Goal: Browse casually: Explore the website without a specific task or goal

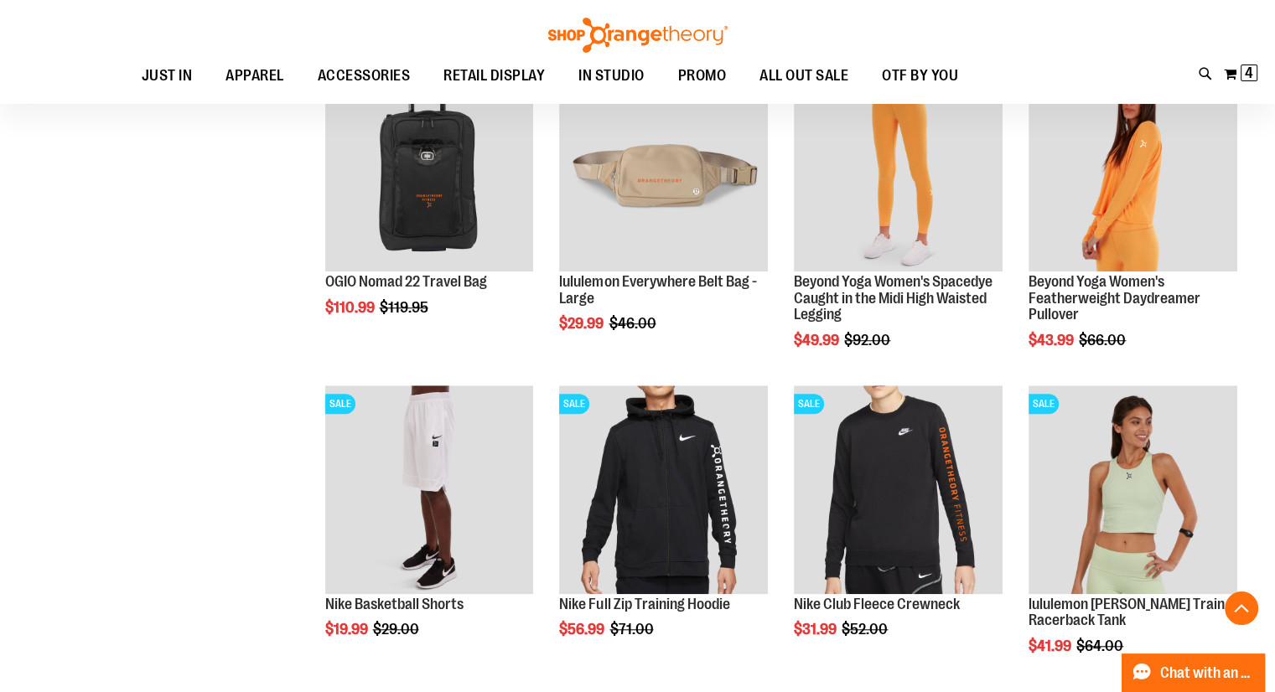
scroll to position [1234, 0]
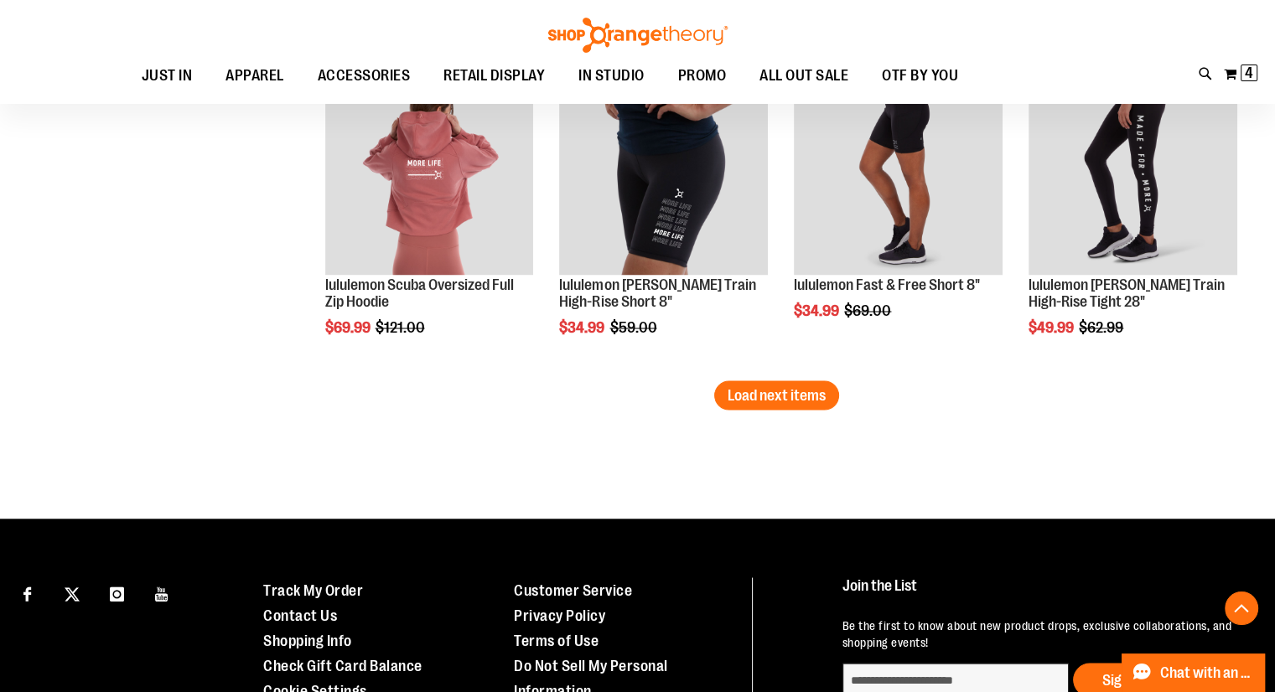
scroll to position [2886, 0]
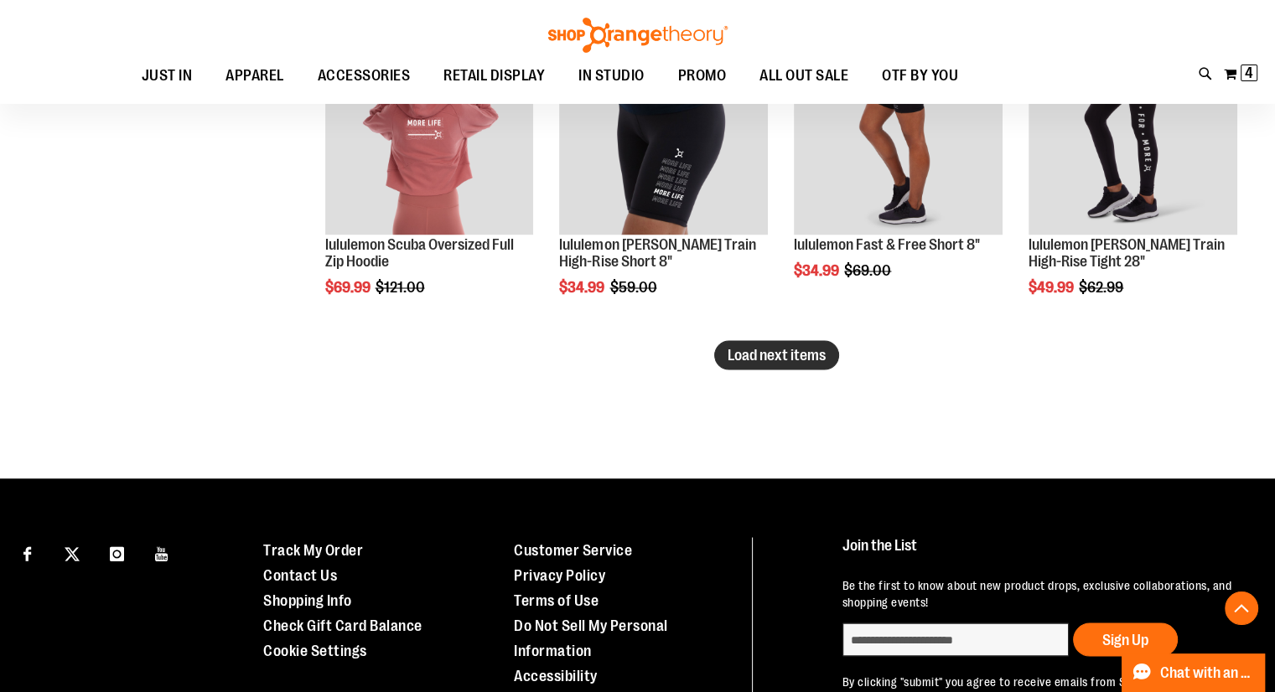
click at [751, 361] on span "Load next items" at bounding box center [776, 354] width 98 height 17
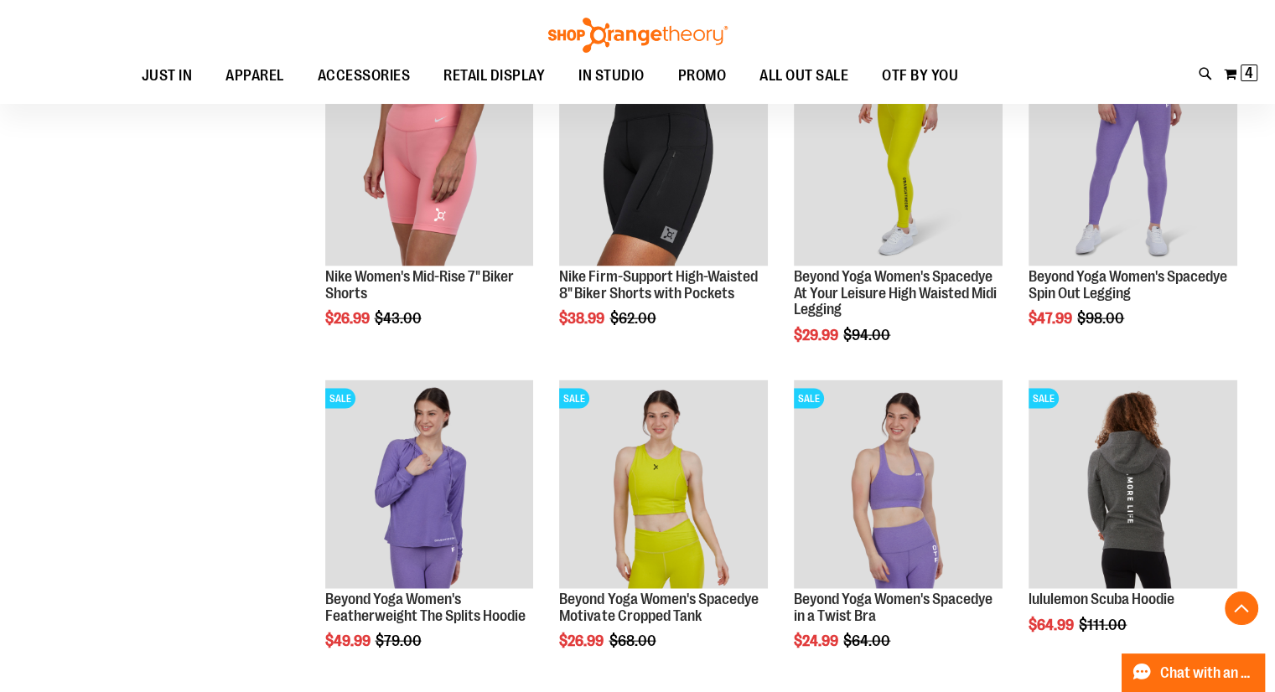
scroll to position [3499, 0]
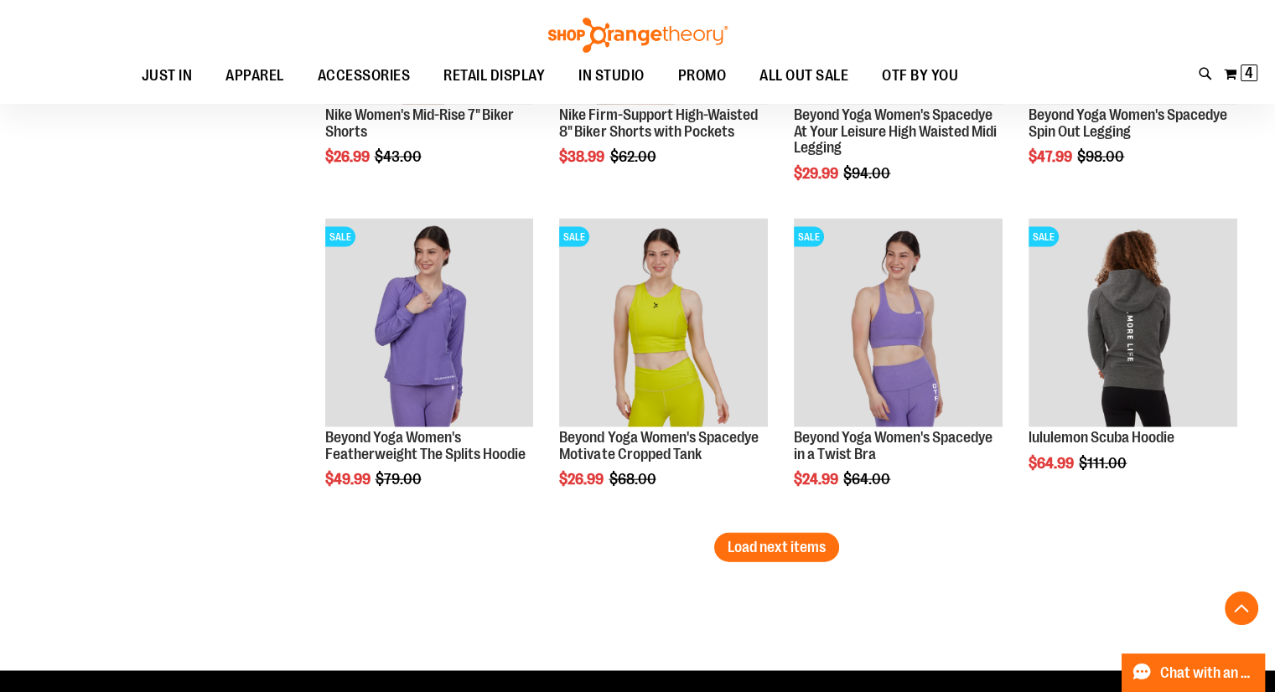
scroll to position [3664, 0]
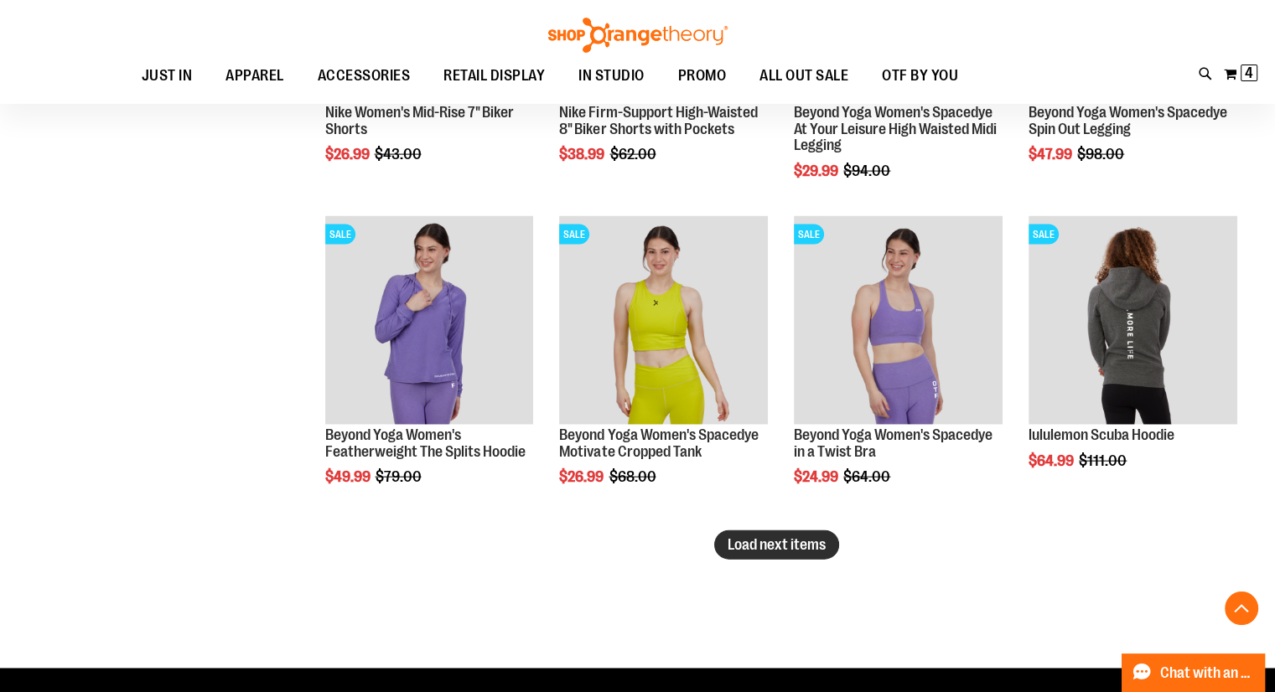
click at [773, 540] on span "Load next items" at bounding box center [776, 544] width 98 height 17
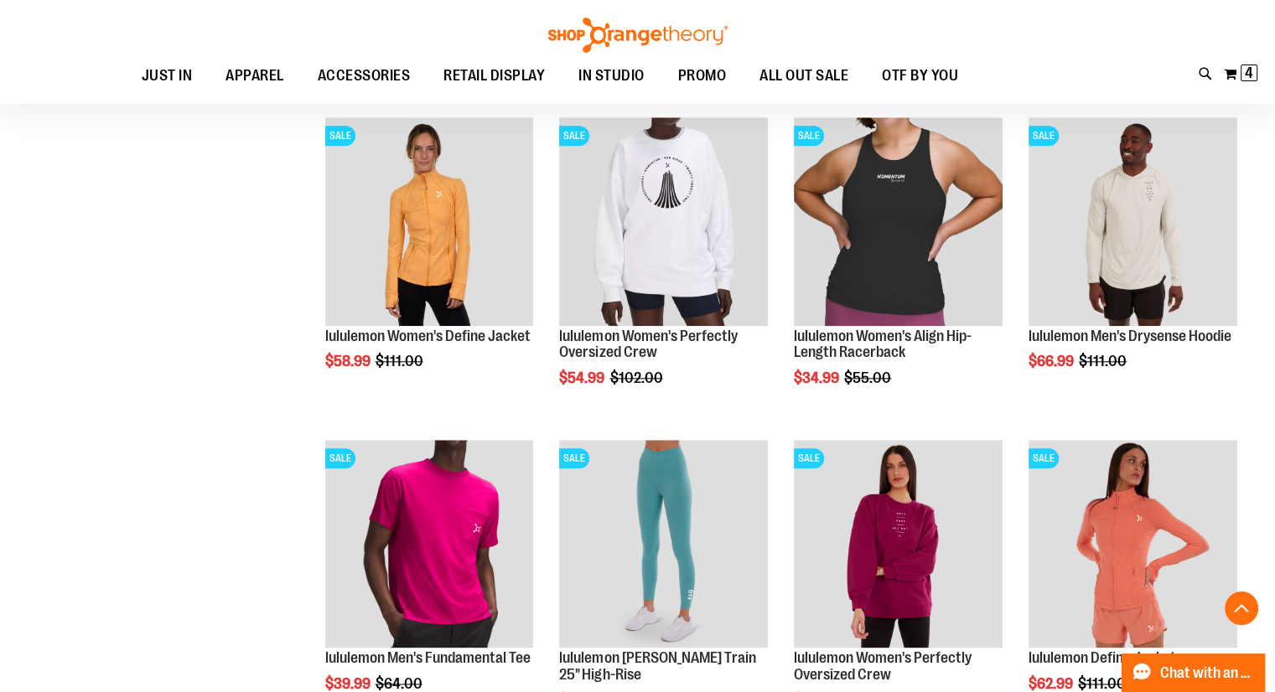
scroll to position [1827, 0]
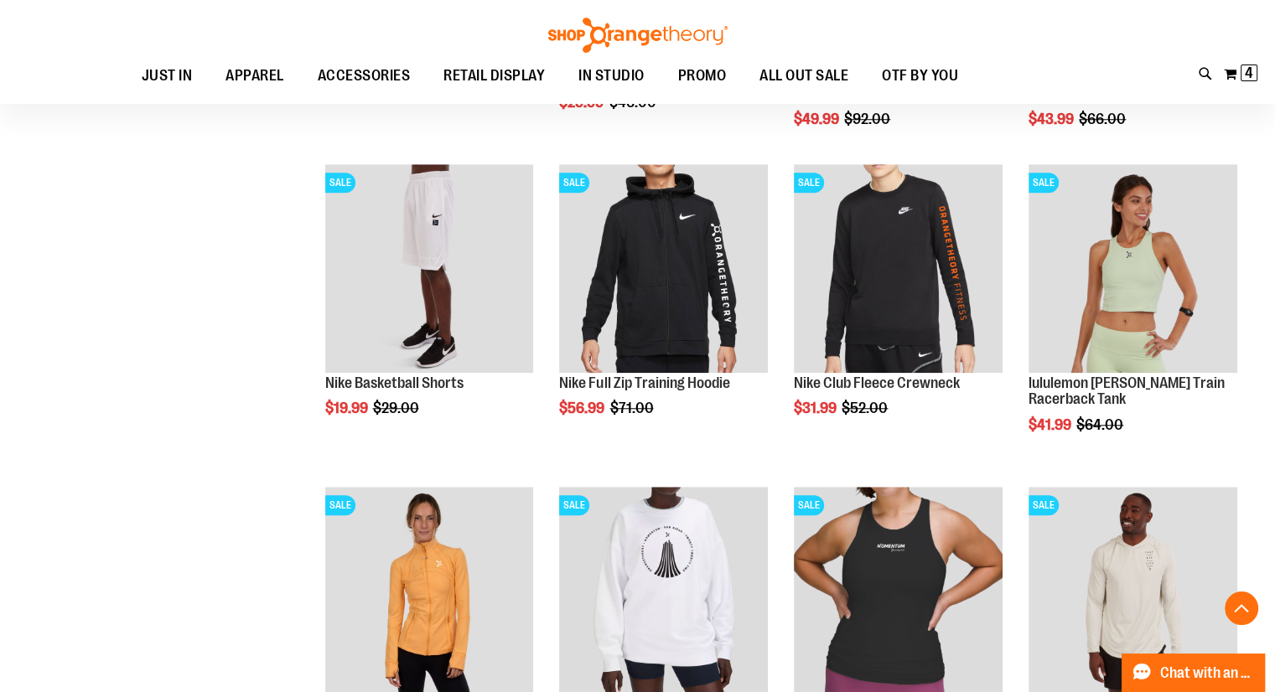
scroll to position [1456, 0]
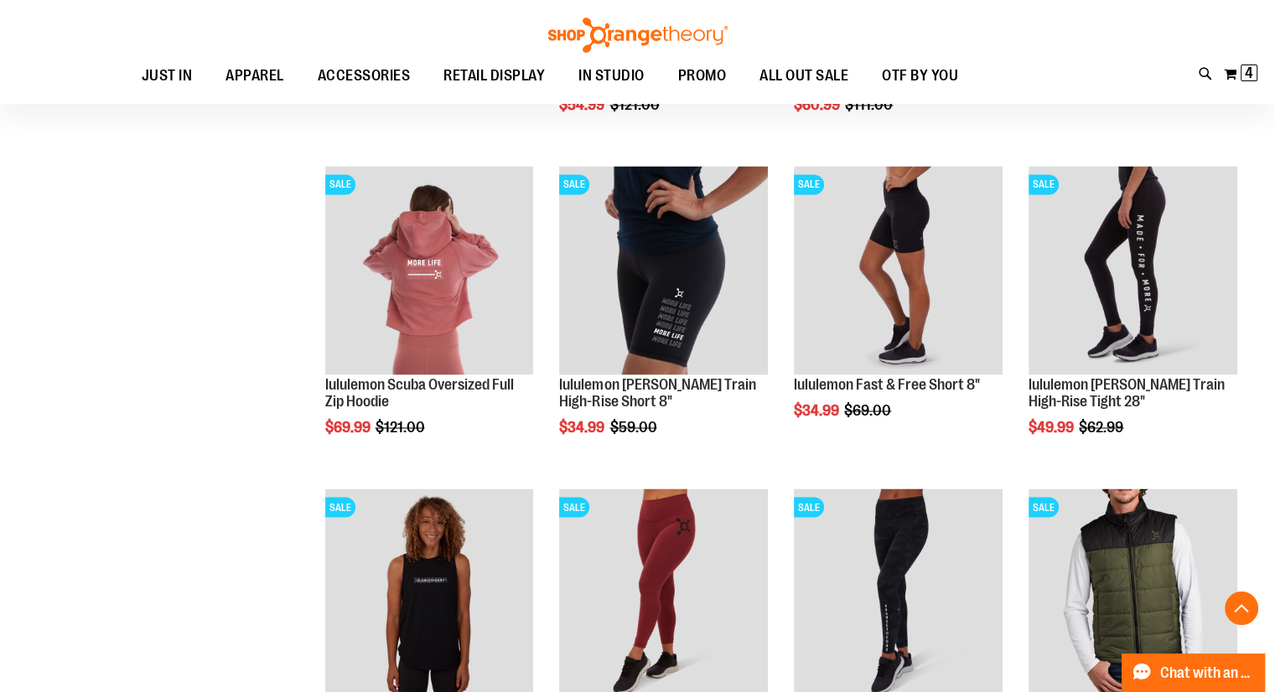
scroll to position [2783, 0]
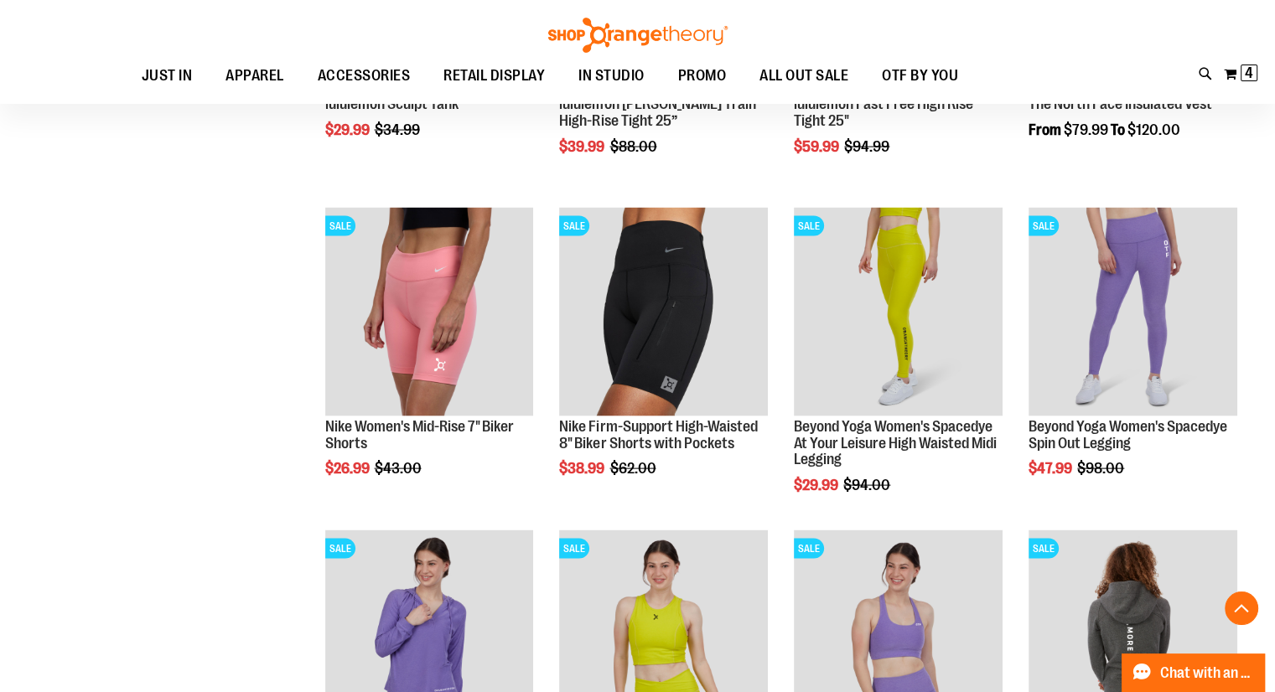
scroll to position [3349, 0]
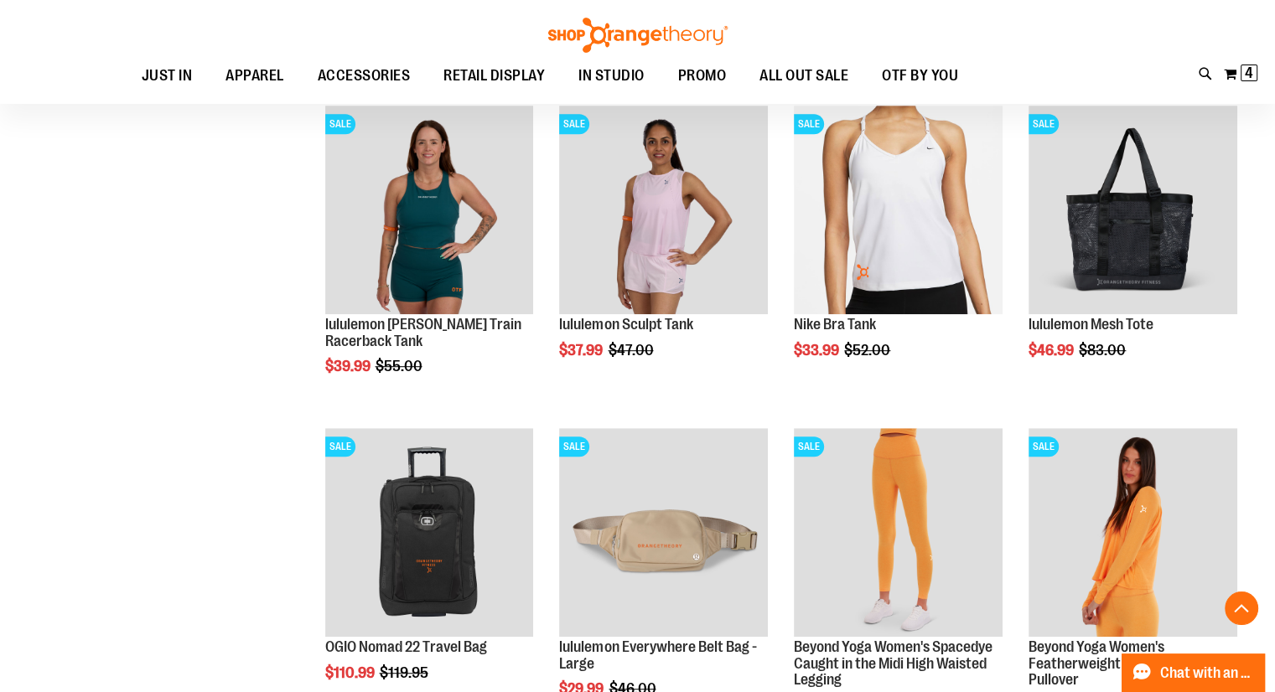
scroll to position [221, 0]
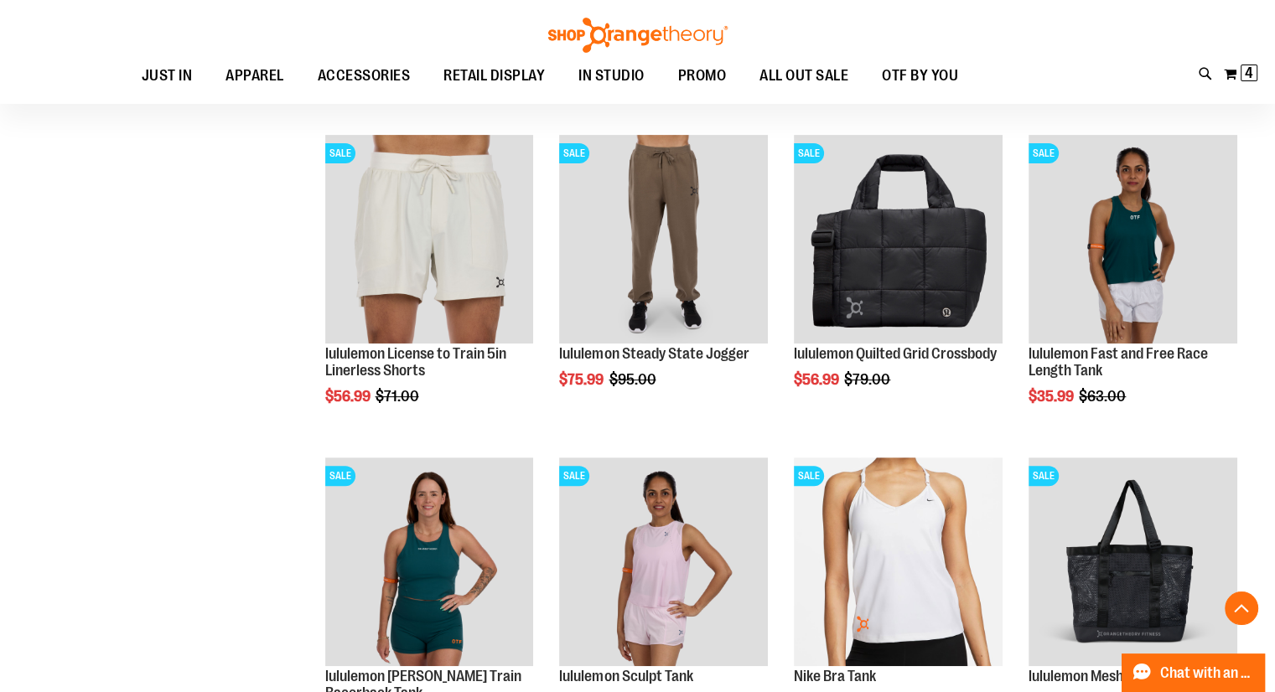
scroll to position [521, 0]
